Goal: Information Seeking & Learning: Learn about a topic

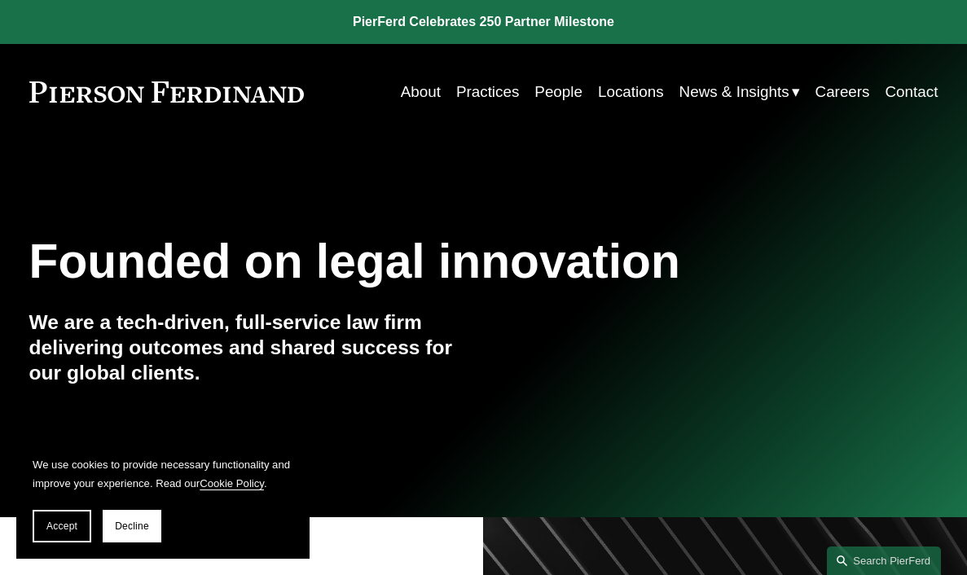
click at [469, 90] on link "Practices" at bounding box center [487, 92] width 63 height 31
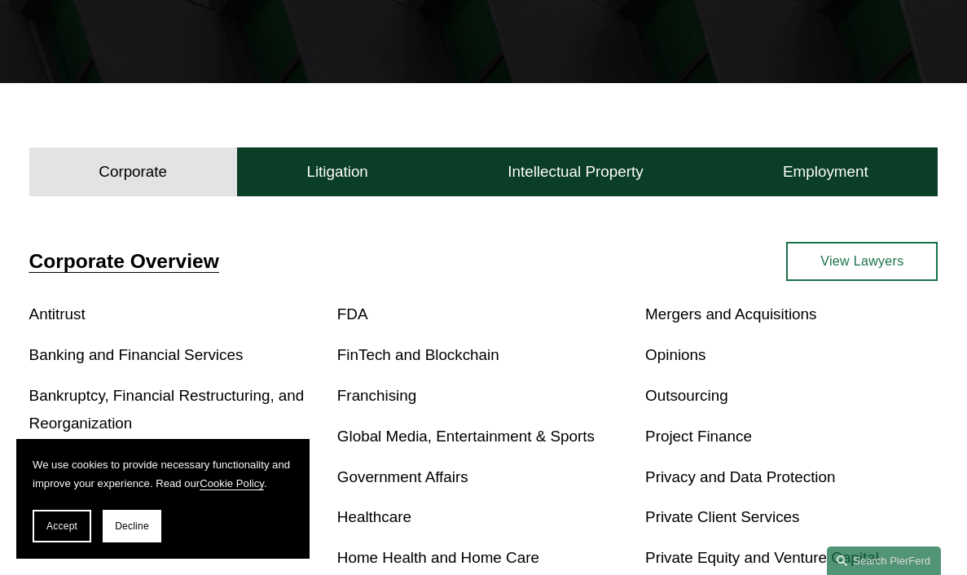
scroll to position [319, 0]
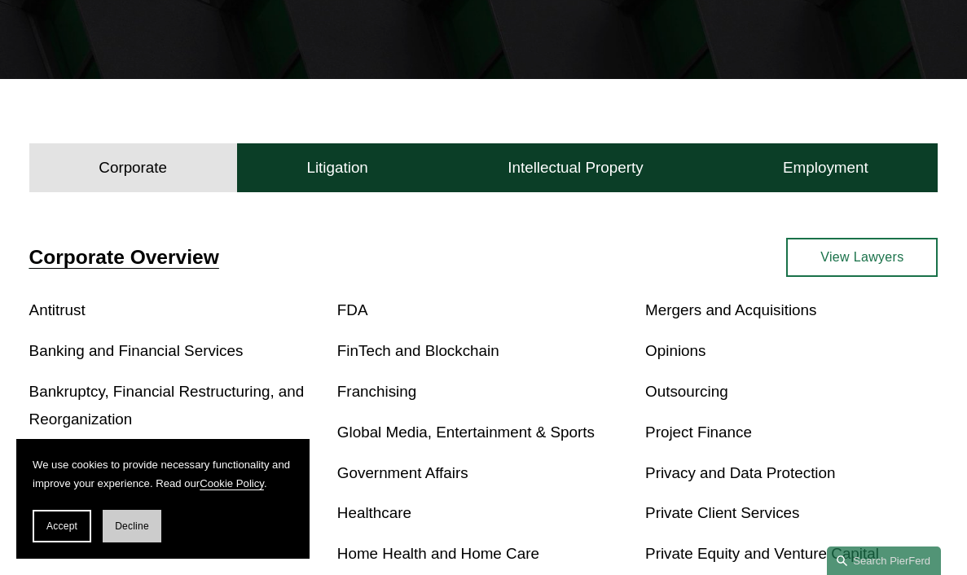
click at [151, 531] on button "Decline" at bounding box center [132, 526] width 59 height 33
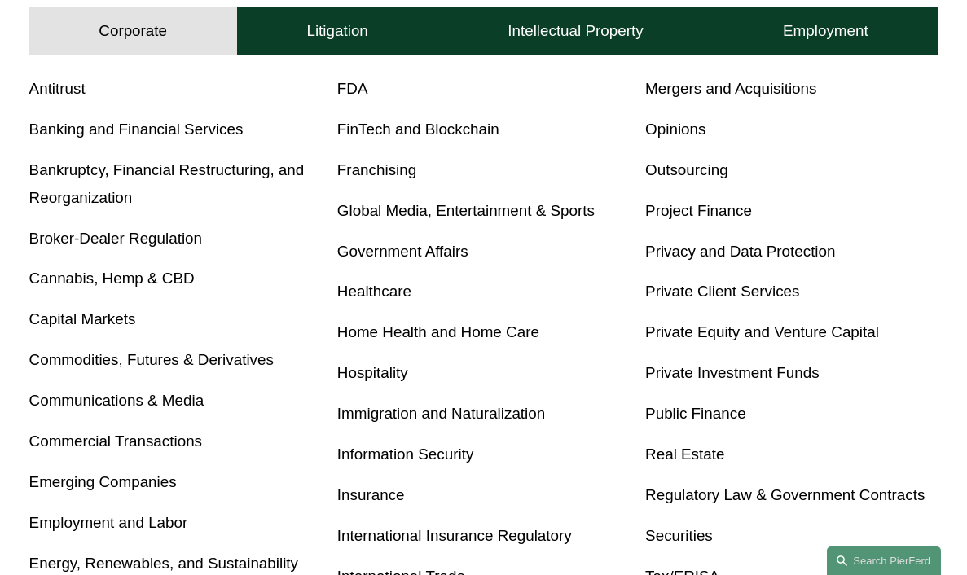
scroll to position [535, 0]
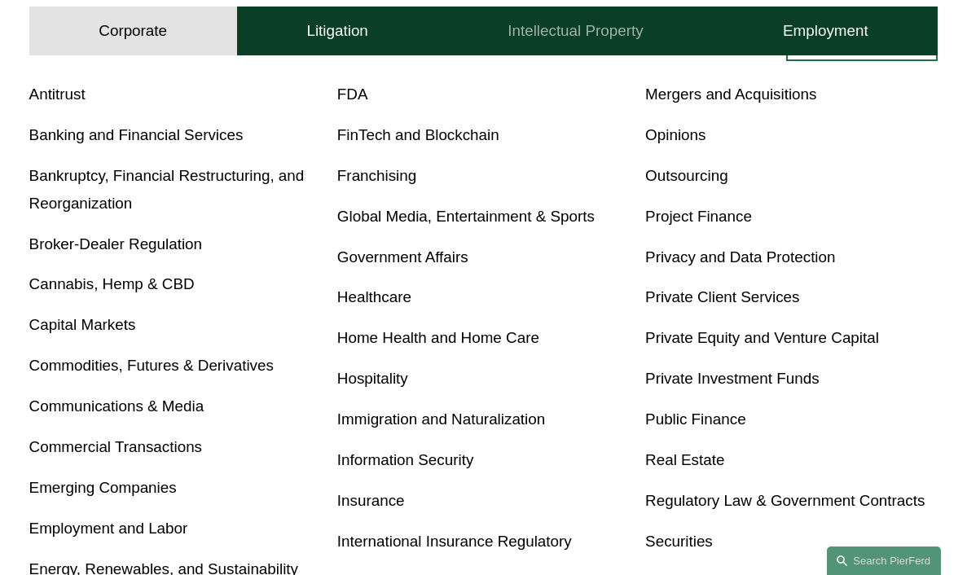
click at [561, 42] on button "Intellectual Property" at bounding box center [575, 31] width 275 height 49
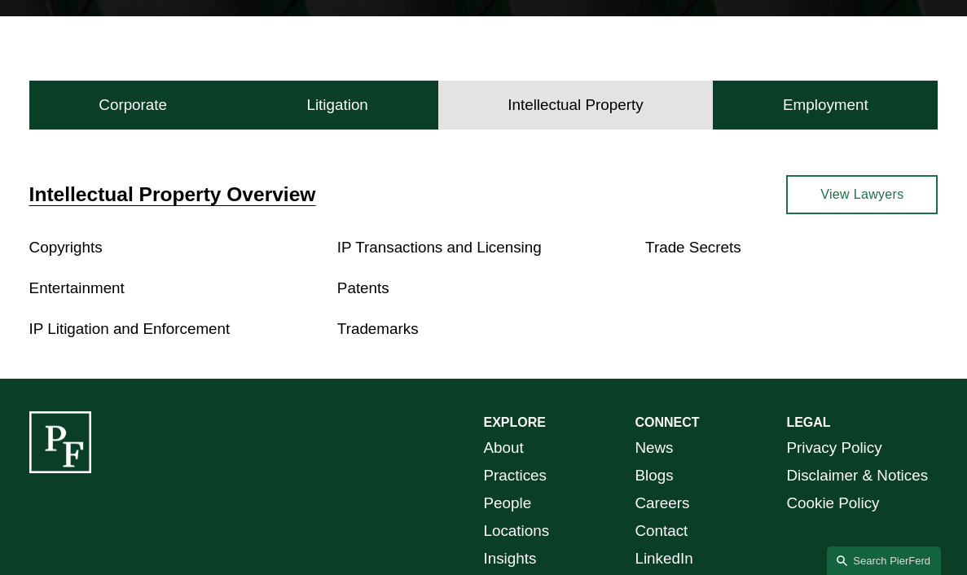
scroll to position [334, 0]
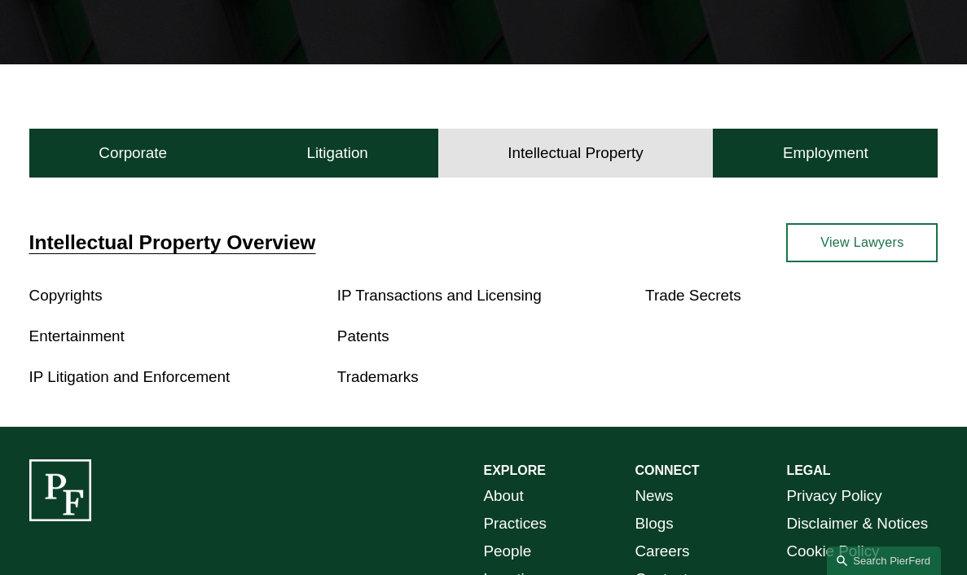
click at [118, 342] on link "Entertainment" at bounding box center [76, 335] width 95 height 17
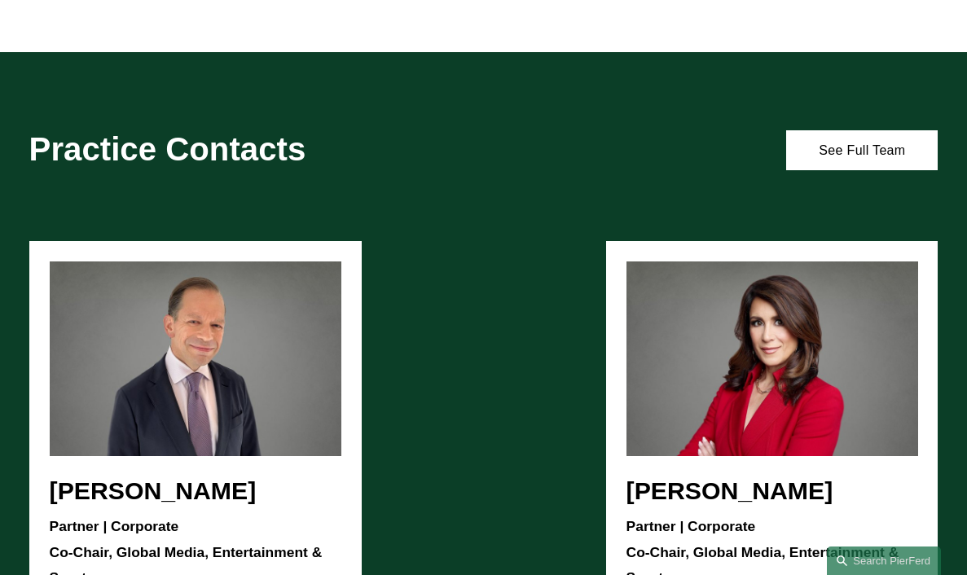
scroll to position [1219, 0]
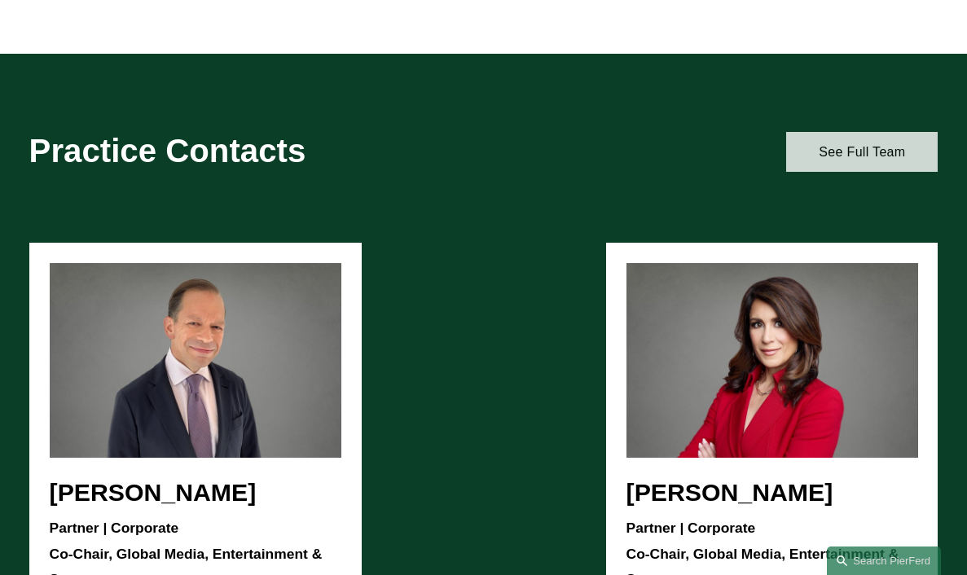
click at [822, 147] on link "See Full Team" at bounding box center [861, 152] width 151 height 40
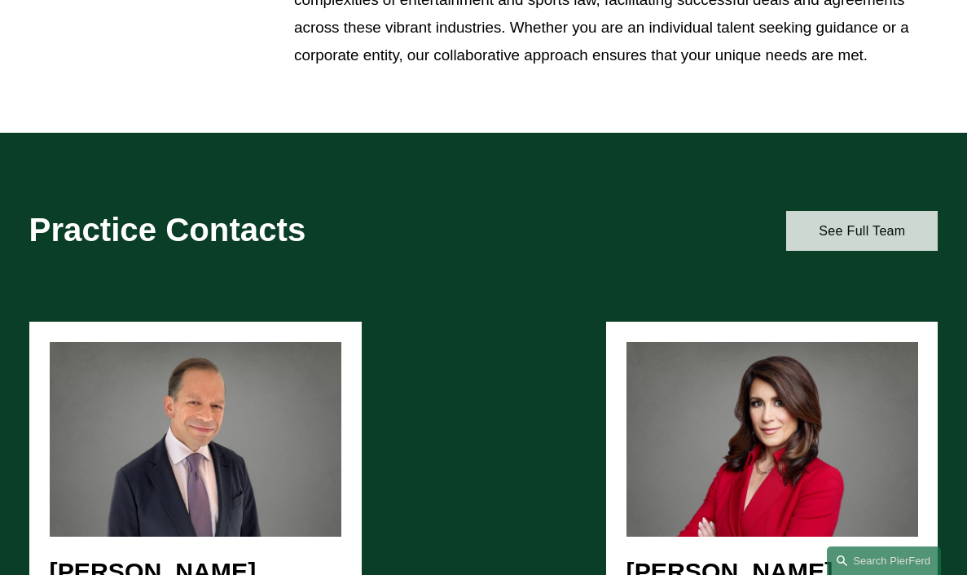
scroll to position [1152, 0]
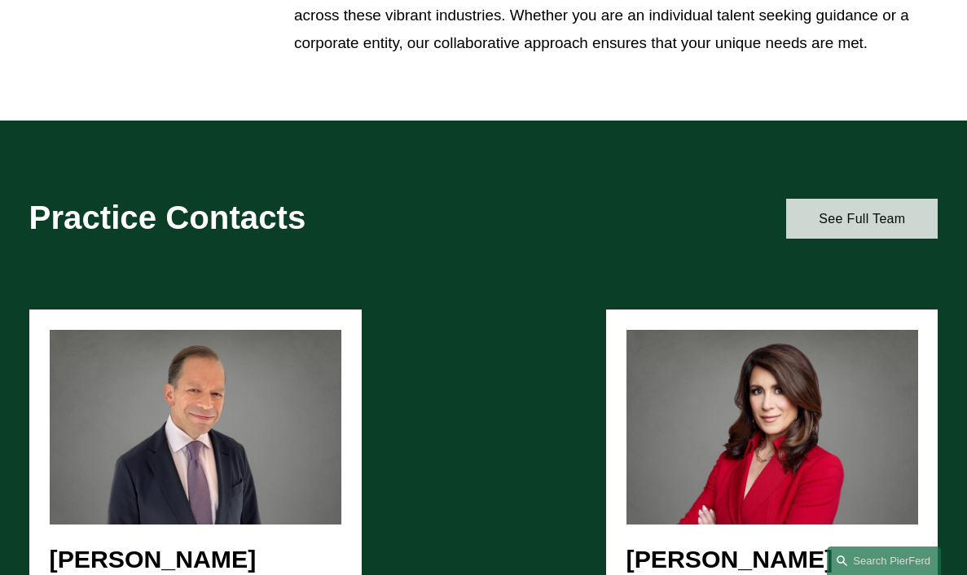
click at [851, 207] on link "See Full Team" at bounding box center [861, 219] width 151 height 40
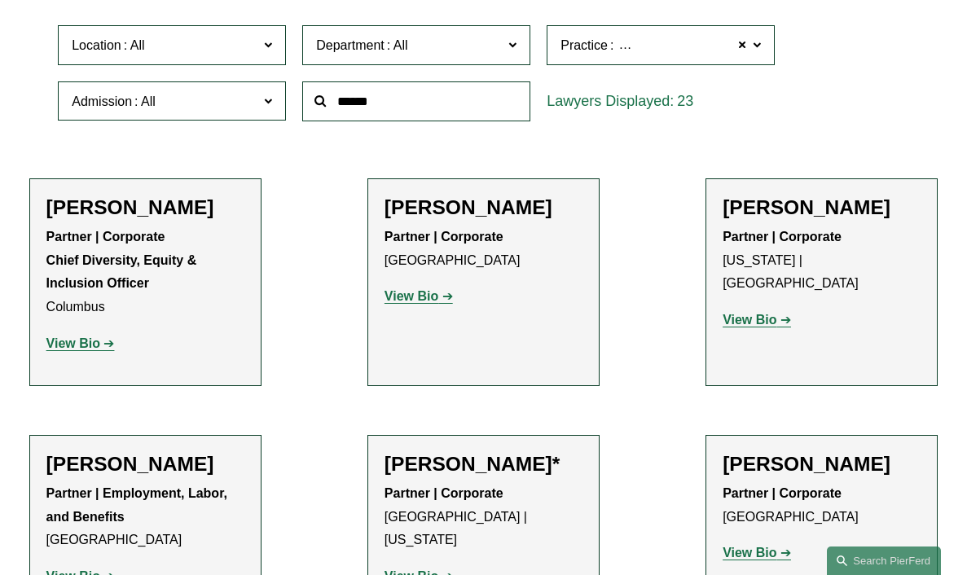
scroll to position [461, 0]
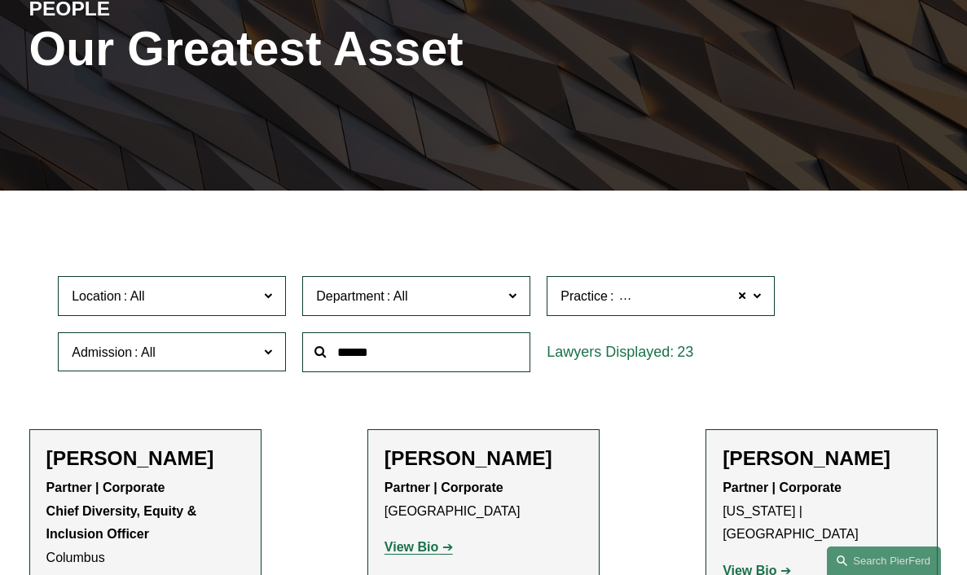
scroll to position [208, 0]
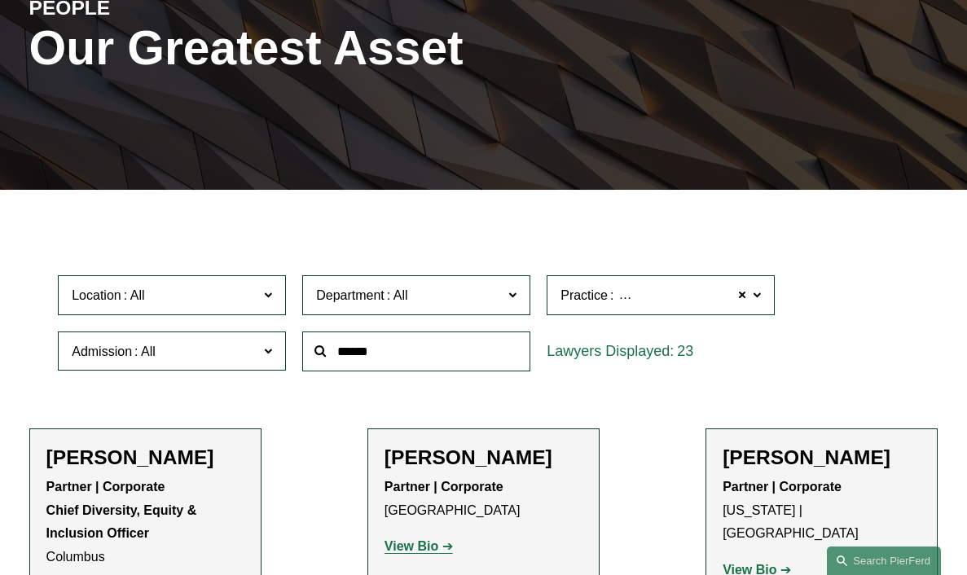
click at [511, 296] on span at bounding box center [512, 294] width 8 height 21
click at [0, 0] on link "Intellectual Property" at bounding box center [0, 0] width 0 height 0
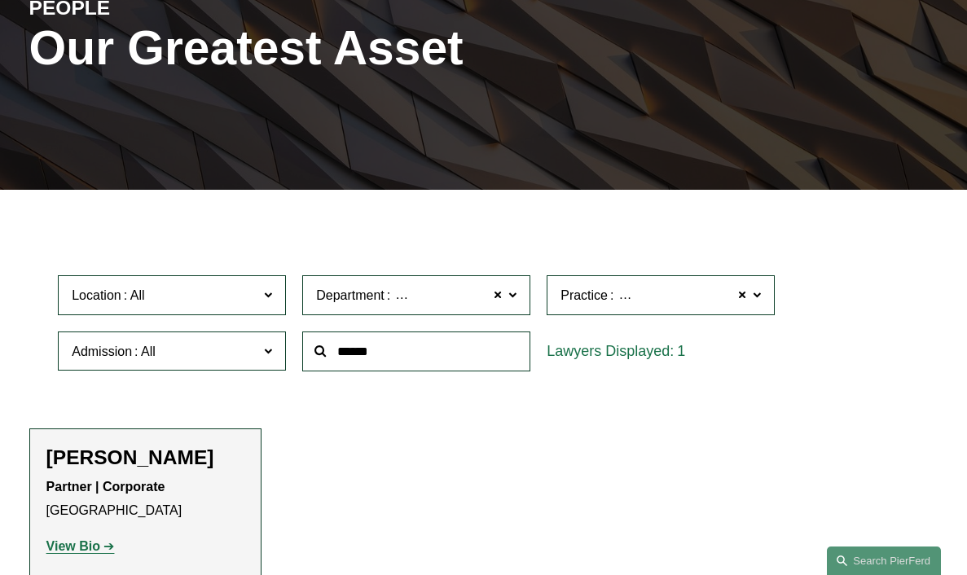
click at [761, 297] on label "Practice Global Media, Entertainment & Sports" at bounding box center [660, 295] width 228 height 40
click at [0, 0] on link "Entertainment" at bounding box center [0, 0] width 0 height 0
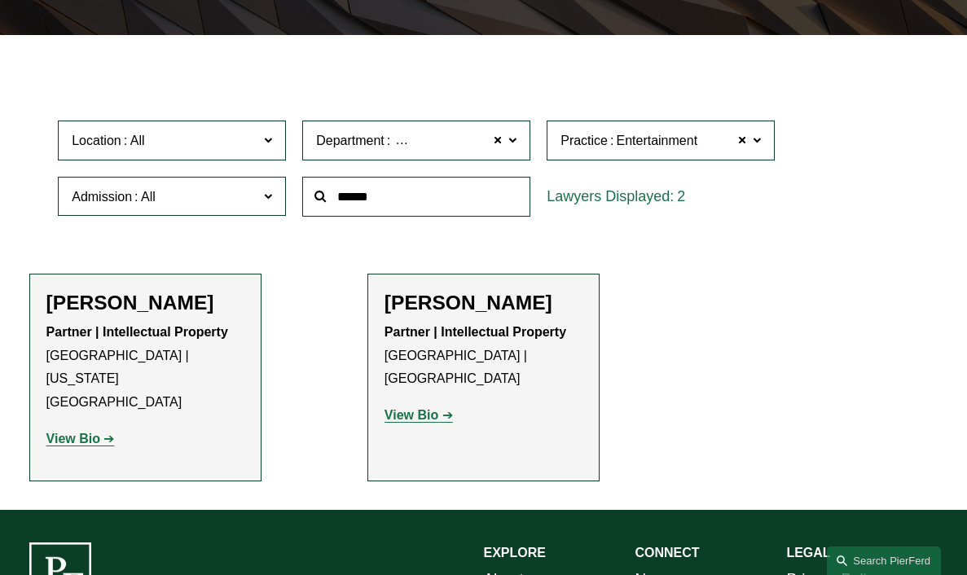
scroll to position [363, 0]
click at [502, 139] on span at bounding box center [498, 140] width 10 height 21
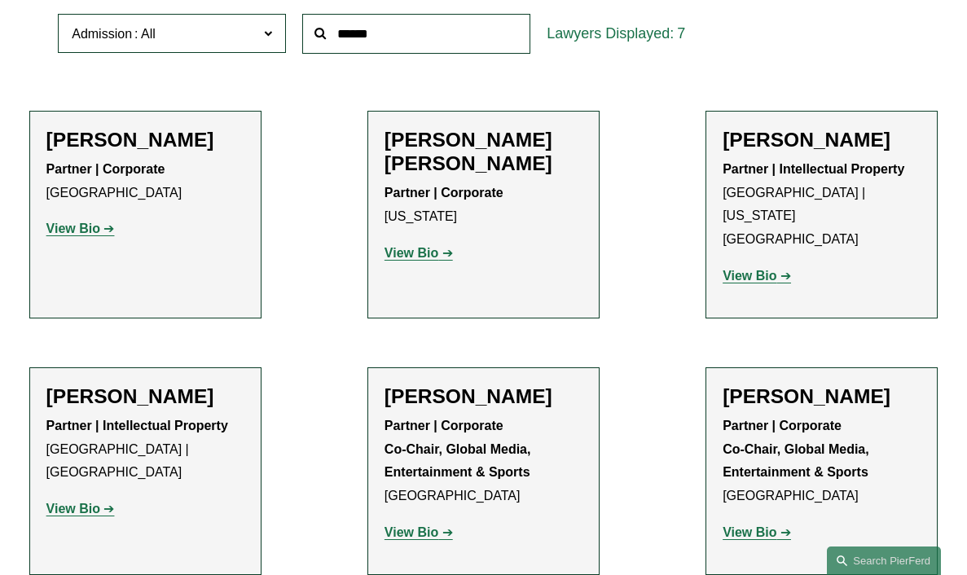
scroll to position [523, 0]
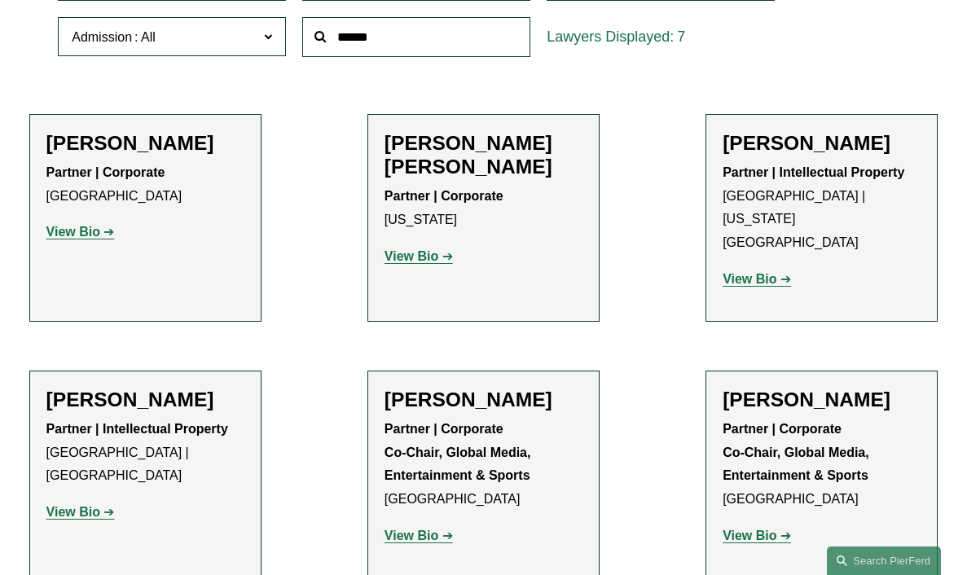
click at [433, 249] on strong "View Bio" at bounding box center [411, 256] width 54 height 14
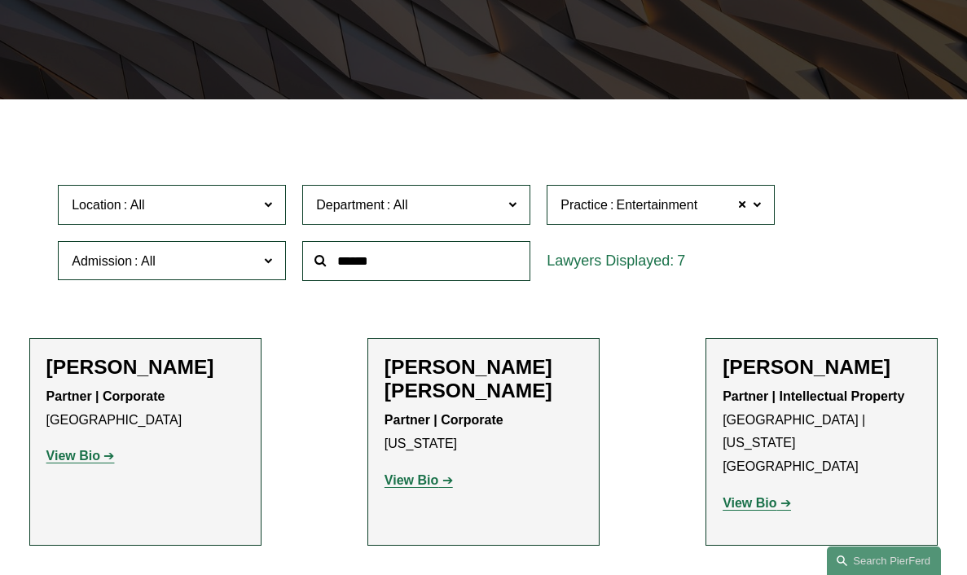
scroll to position [300, 0]
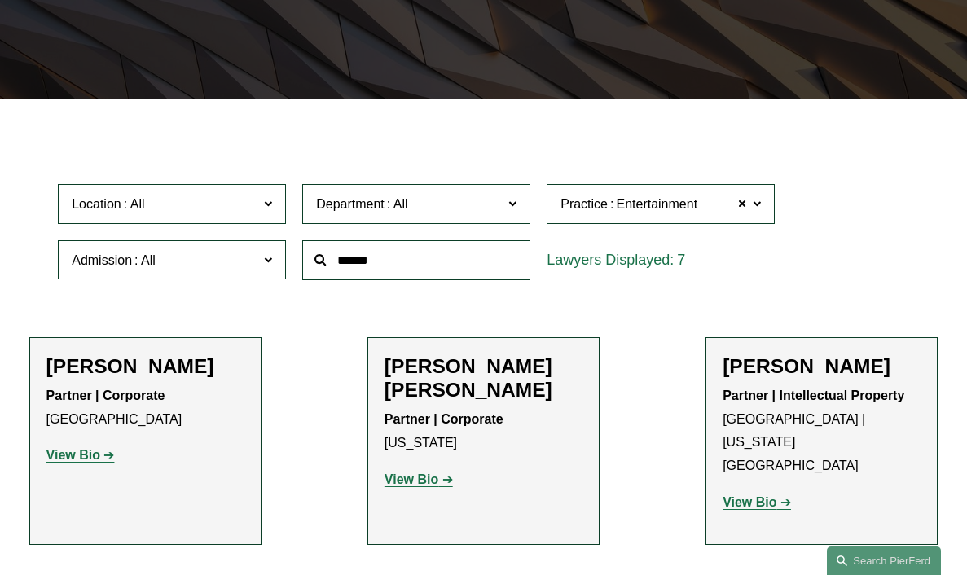
click at [264, 206] on span at bounding box center [268, 203] width 8 height 21
click at [0, 0] on link "Los Angeles" at bounding box center [0, 0] width 0 height 0
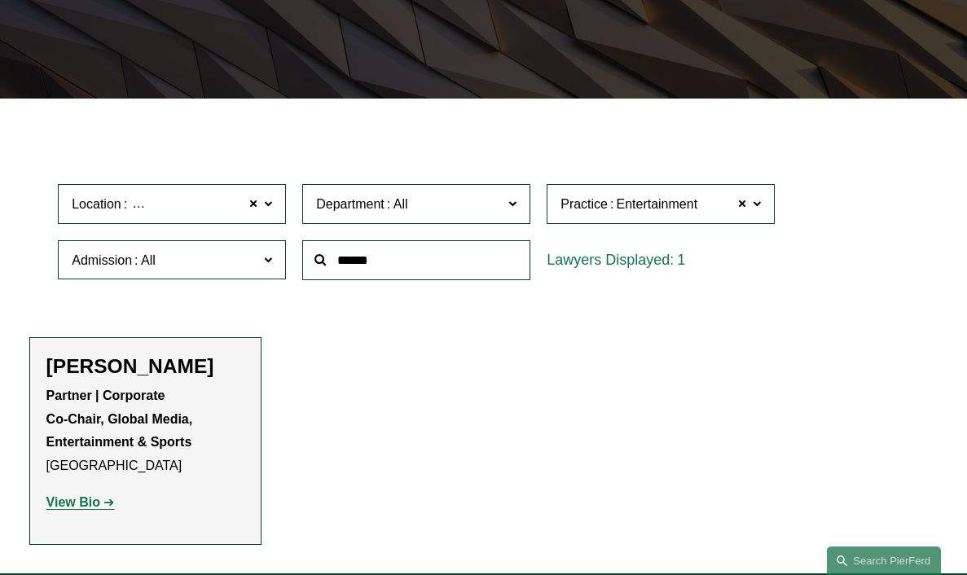
click at [86, 504] on strong "View Bio" at bounding box center [73, 502] width 54 height 14
click at [756, 206] on span at bounding box center [756, 203] width 8 height 21
click at [739, 204] on span at bounding box center [742, 204] width 10 height 21
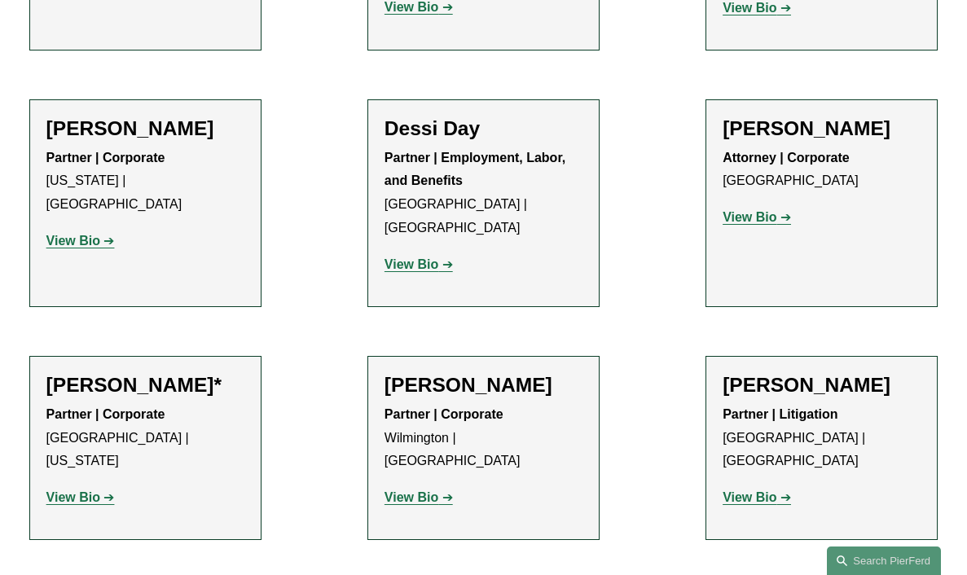
scroll to position [796, 0]
click at [90, 489] on strong "View Bio" at bounding box center [73, 496] width 54 height 14
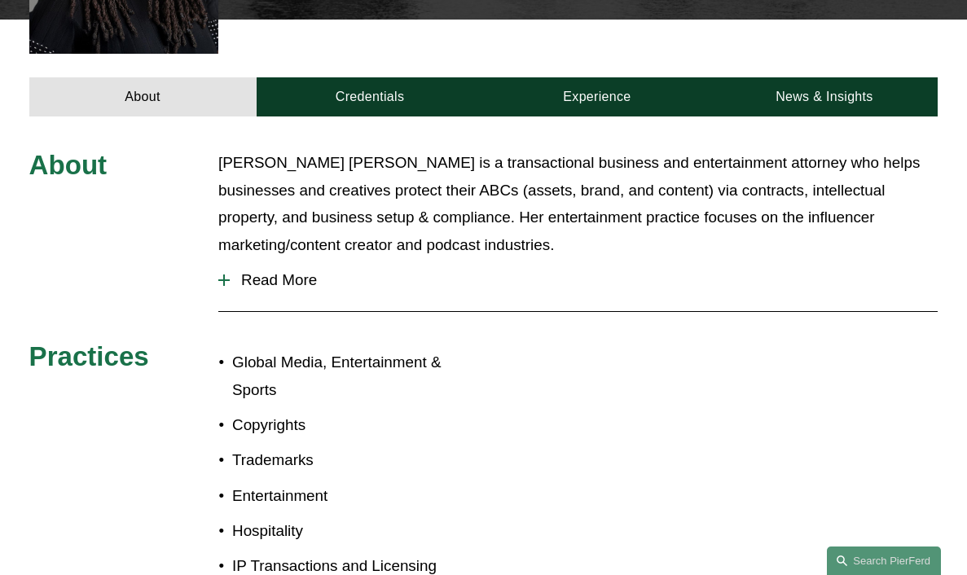
scroll to position [606, 0]
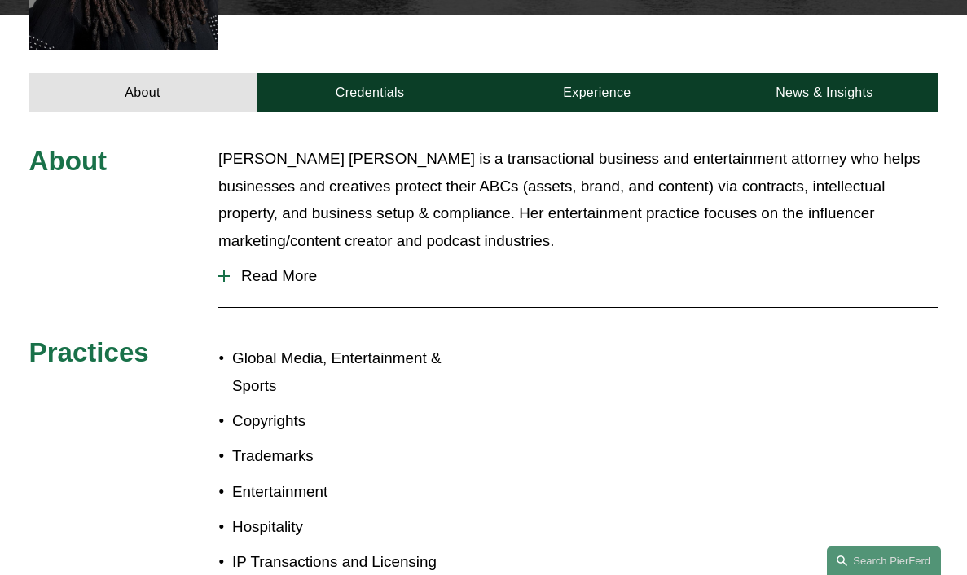
click at [230, 270] on div at bounding box center [223, 275] width 11 height 11
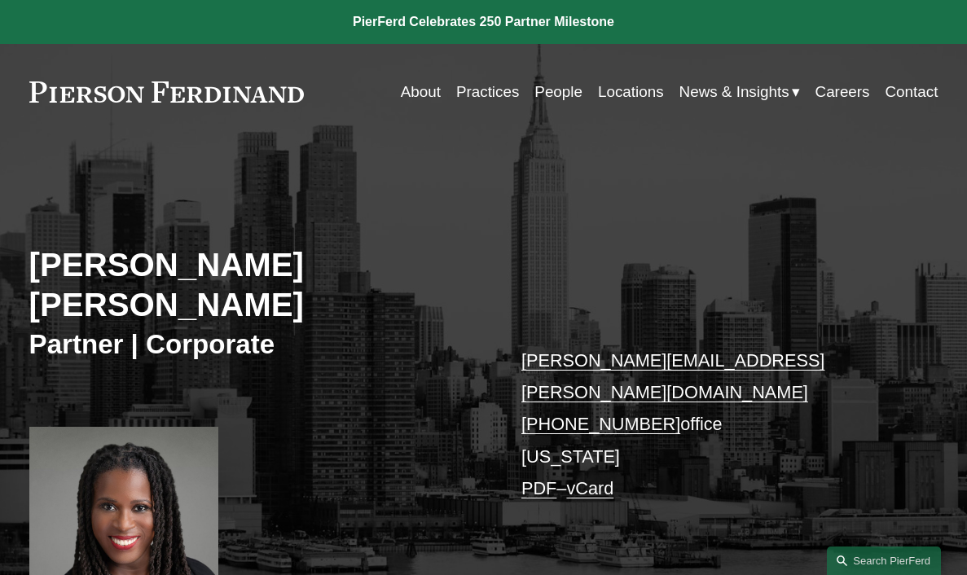
scroll to position [0, 0]
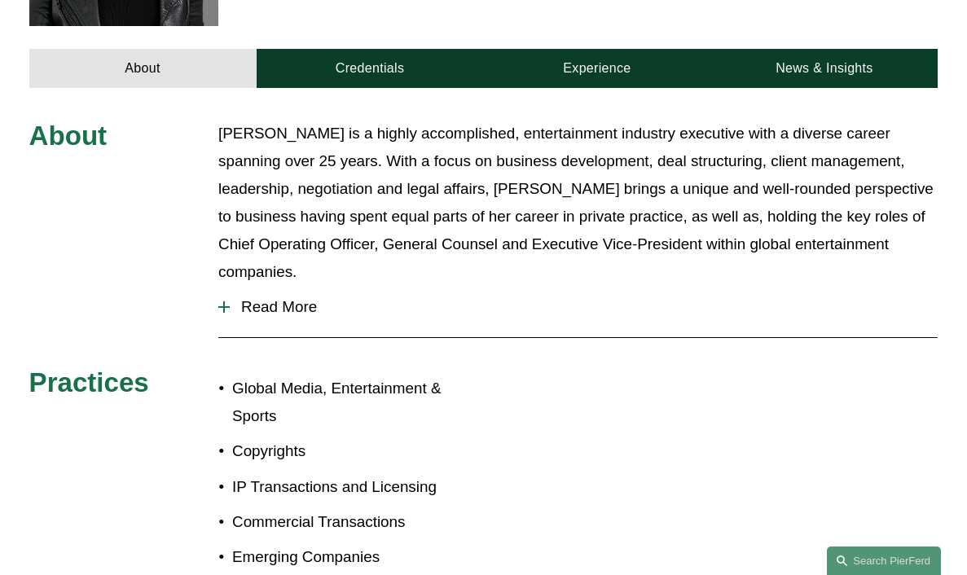
scroll to position [611, 0]
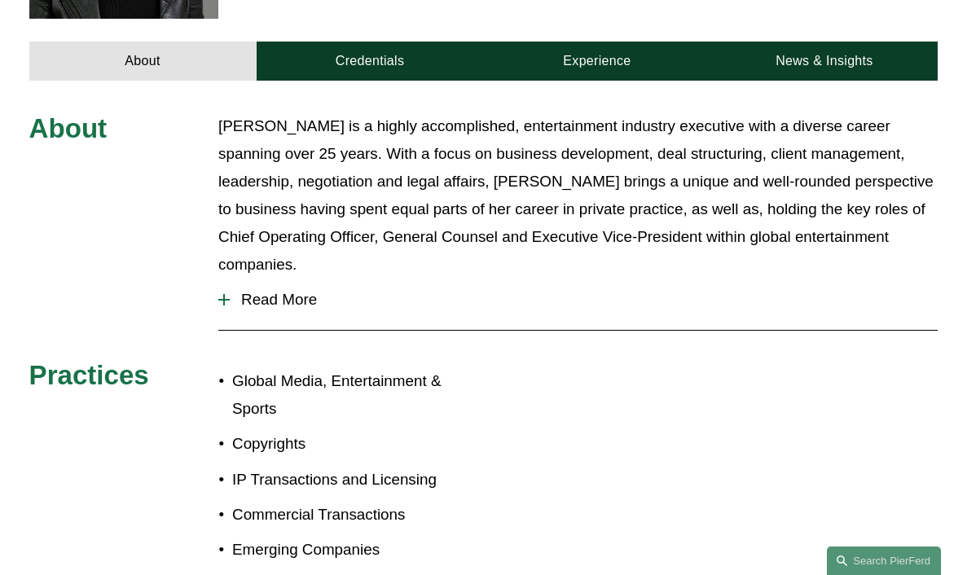
click at [262, 291] on span "Read More" at bounding box center [584, 300] width 708 height 18
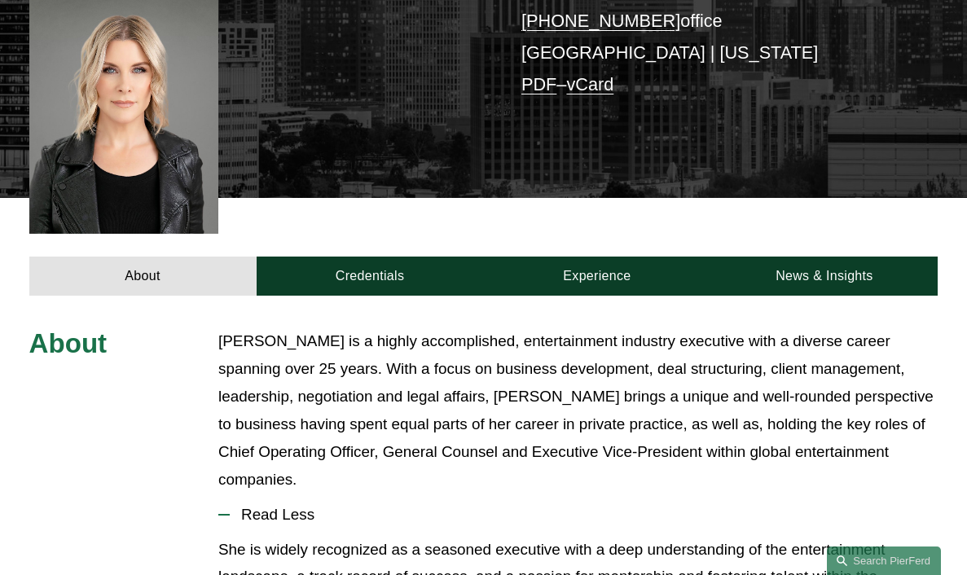
scroll to position [392, 0]
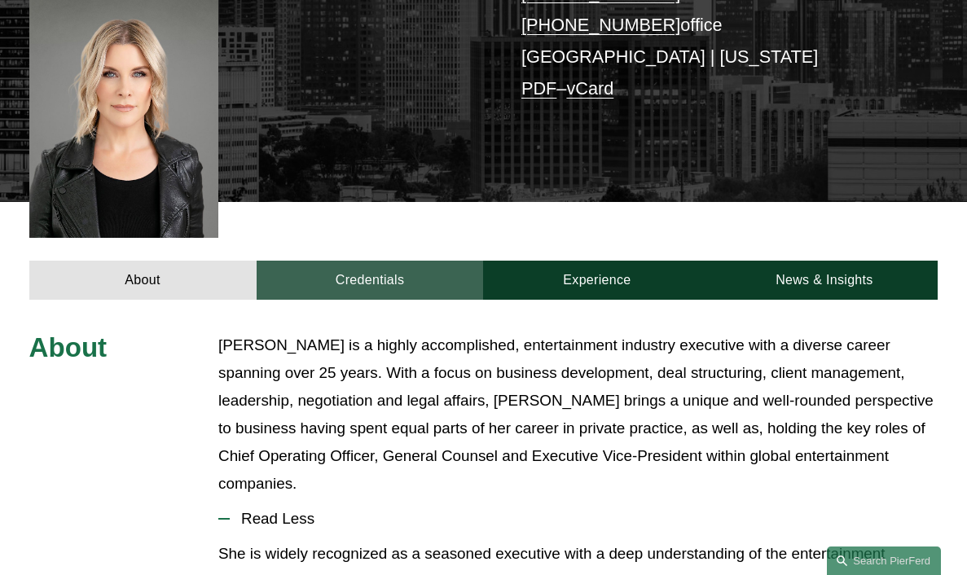
click at [375, 261] on link "Credentials" at bounding box center [370, 280] width 227 height 39
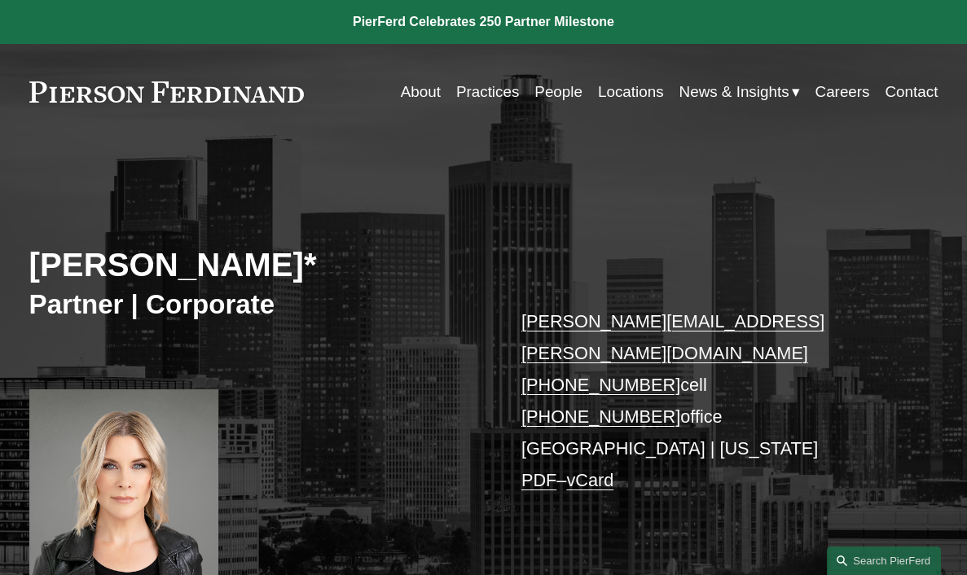
scroll to position [0, 0]
